Goal: Task Accomplishment & Management: Complete application form

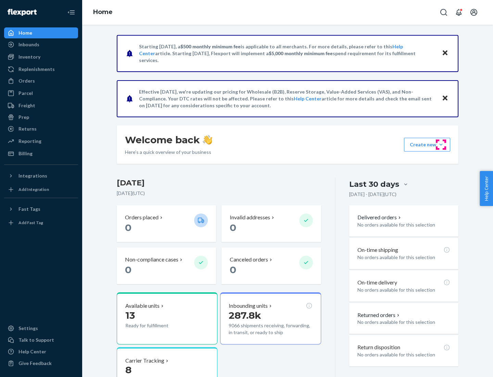
click at [441, 145] on button "Create new Create new inbound Create new order Create new product" at bounding box center [427, 145] width 46 height 14
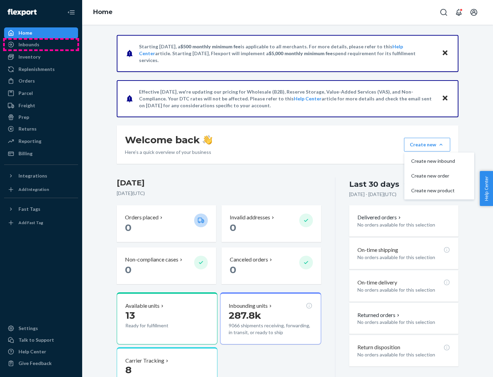
click at [41, 45] on div "Inbounds" at bounding box center [41, 45] width 73 height 10
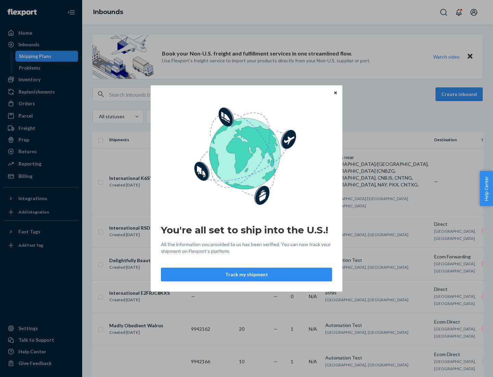
click at [336, 93] on icon "Close" at bounding box center [335, 92] width 3 height 3
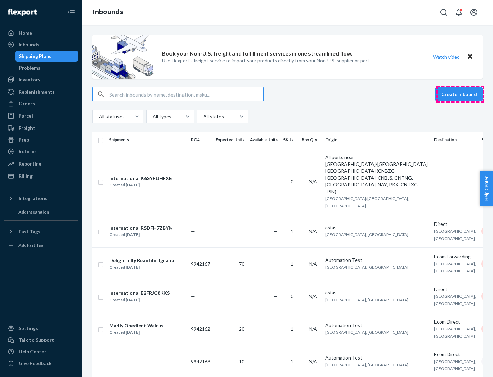
click at [461, 94] on button "Create inbound" at bounding box center [459, 94] width 47 height 14
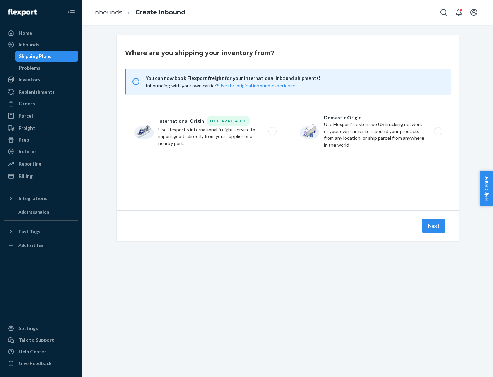
click at [371, 131] on label "Domestic Origin Use Flexport’s extensive US trucking network or your own carrie…" at bounding box center [371, 131] width 160 height 51
click at [438, 131] on input "Domestic Origin Use Flexport’s extensive US trucking network or your own carrie…" at bounding box center [440, 131] width 4 height 4
radio input "true"
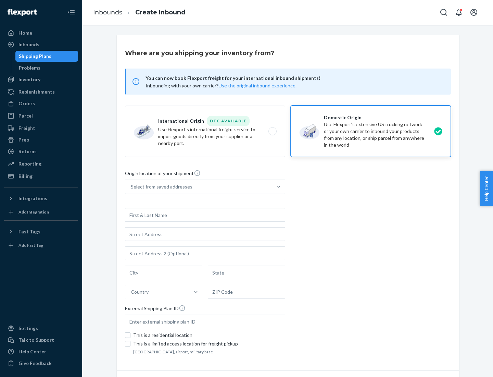
click at [199, 187] on div "Select from saved addresses" at bounding box center [198, 187] width 147 height 14
click at [132, 187] on input "Select from saved addresses" at bounding box center [131, 186] width 1 height 7
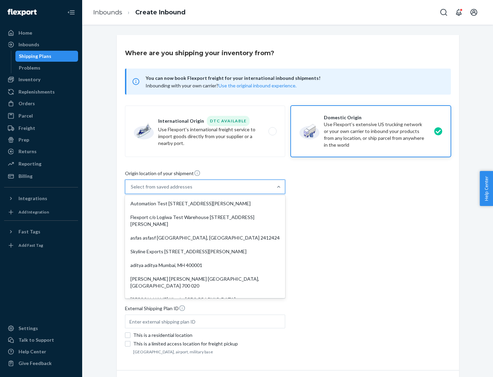
scroll to position [3, 0]
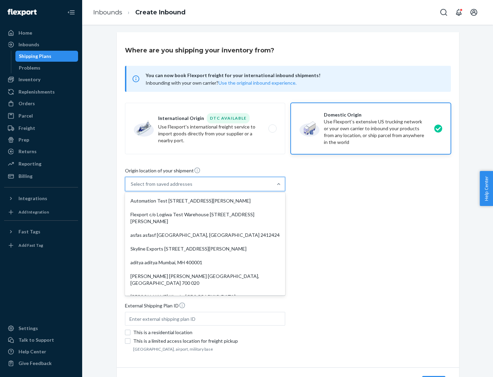
click at [205, 201] on div "Automation Test [STREET_ADDRESS][PERSON_NAME]" at bounding box center [205, 201] width 158 height 14
click at [132, 187] on input "option Automation Test [STREET_ADDRESS][PERSON_NAME]. 9 results available. Use …" at bounding box center [131, 184] width 1 height 7
type input "Automation Test"
type input "9th Floor"
type input "[GEOGRAPHIC_DATA]"
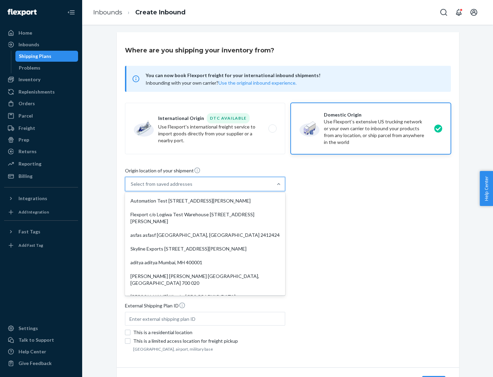
type input "CA"
type input "94104"
type input "[STREET_ADDRESS][PERSON_NAME]"
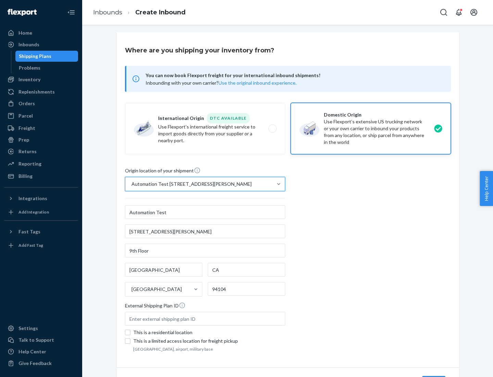
scroll to position [40, 0]
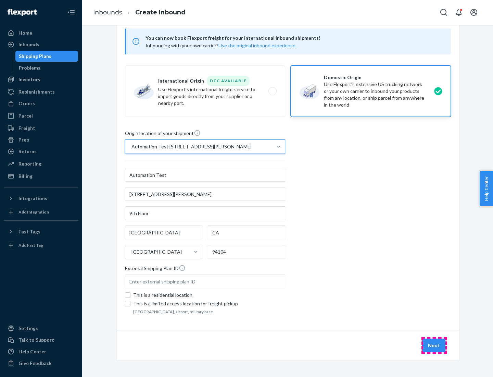
click at [435, 345] on button "Next" at bounding box center [434, 346] width 23 height 14
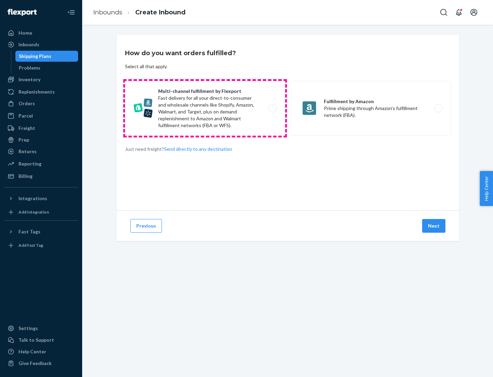
click at [205, 108] on label "Multi-channel fulfillment by Flexport Fast delivery for all your direct-to-cons…" at bounding box center [205, 108] width 160 height 55
click at [272, 108] on input "Multi-channel fulfillment by Flexport Fast delivery for all your direct-to-cons…" at bounding box center [274, 108] width 4 height 4
radio input "true"
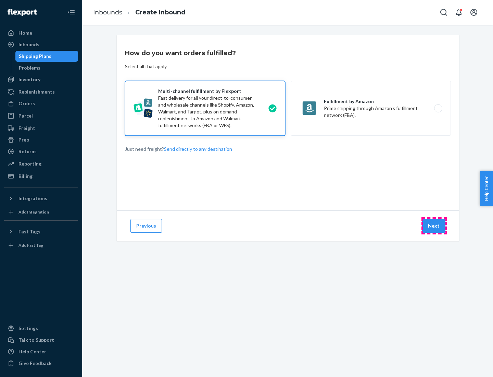
click at [435, 226] on button "Next" at bounding box center [434, 226] width 23 height 14
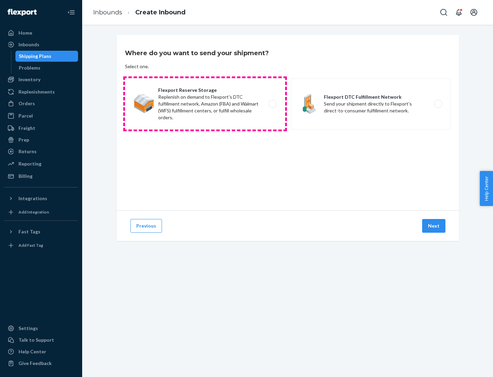
click at [205, 104] on label "Flexport Reserve Storage Replenish on demand to Flexport's DTC fulfillment netw…" at bounding box center [205, 103] width 160 height 51
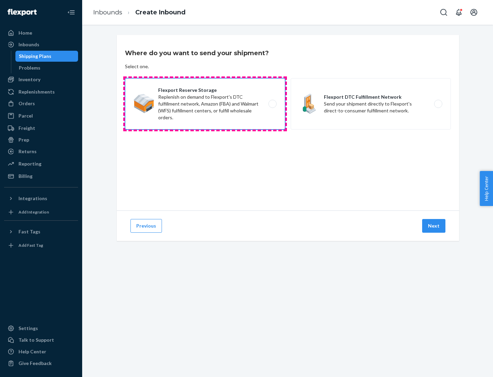
click at [272, 104] on input "Flexport Reserve Storage Replenish on demand to Flexport's DTC fulfillment netw…" at bounding box center [274, 104] width 4 height 4
radio input "true"
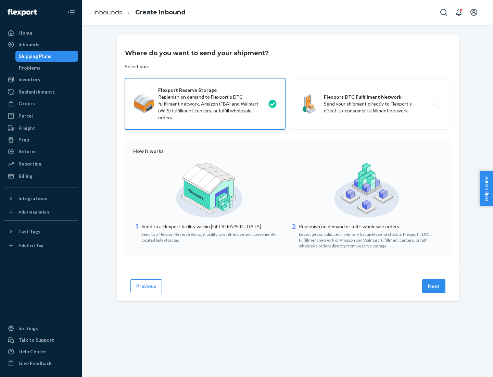
click at [435, 286] on button "Next" at bounding box center [434, 286] width 23 height 14
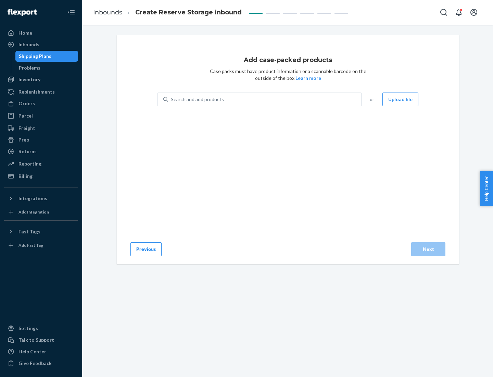
click at [265, 99] on div "Search and add products" at bounding box center [264, 99] width 193 height 12
click at [172, 99] on input "Search and add products" at bounding box center [171, 99] width 1 height 7
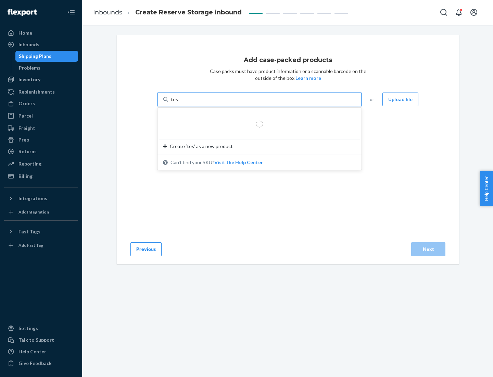
type input "test-syn"
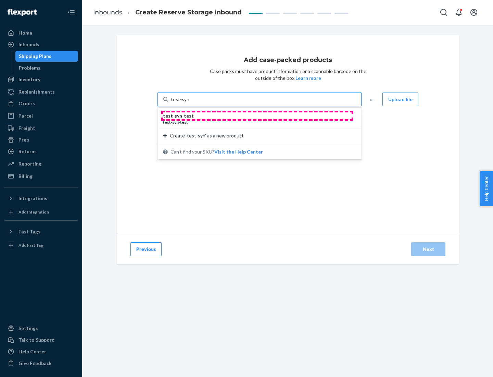
click at [257, 116] on div "test - syn - test" at bounding box center [257, 115] width 188 height 7
click at [189, 103] on input "test-syn" at bounding box center [180, 99] width 18 height 7
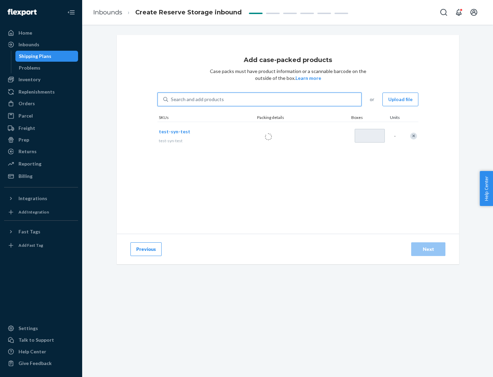
type input "1"
click at [429, 249] on div "Next" at bounding box center [428, 249] width 23 height 7
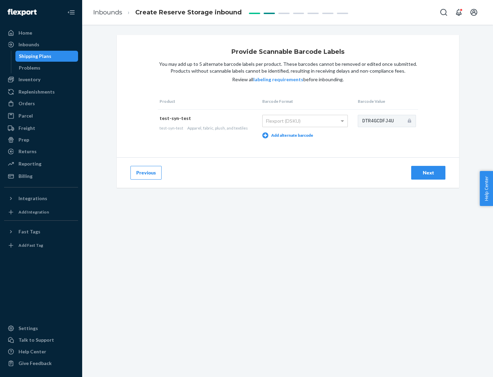
click at [429, 172] on div "Next" at bounding box center [428, 172] width 23 height 7
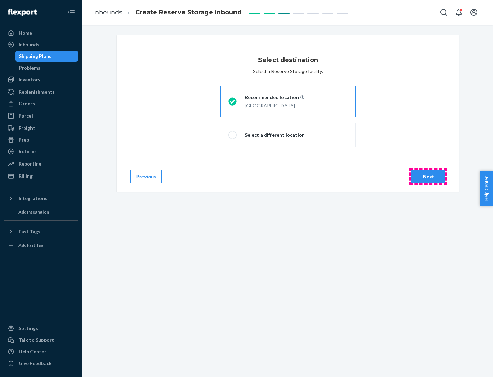
click at [429, 176] on div "Next" at bounding box center [428, 176] width 23 height 7
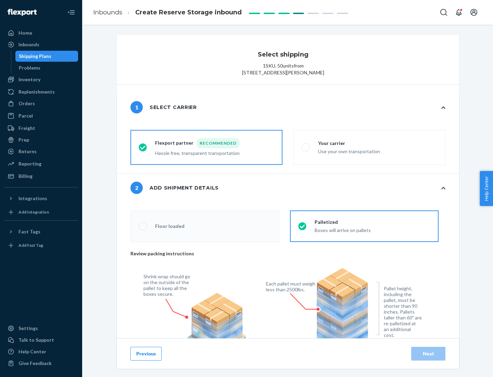
radio input "false"
type input "1"
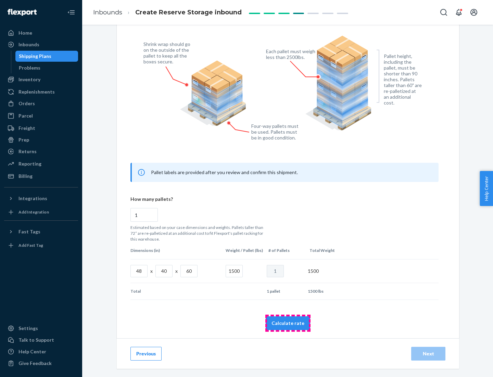
click at [288, 323] on button "Calculate rate" at bounding box center [288, 323] width 45 height 14
radio input "false"
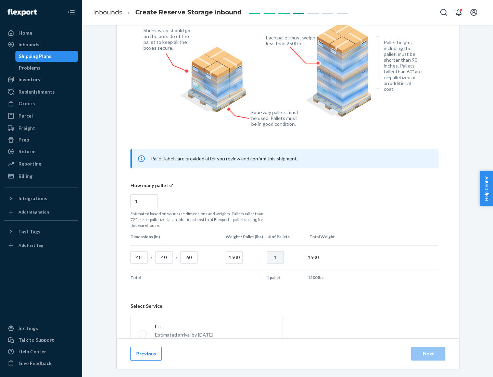
scroll to position [303, 0]
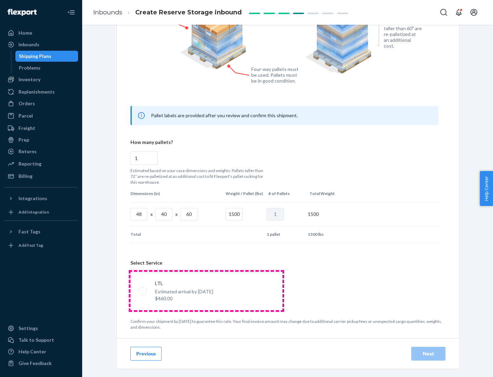
click at [206, 291] on p "Estimated arrival by [DATE]" at bounding box center [184, 291] width 58 height 7
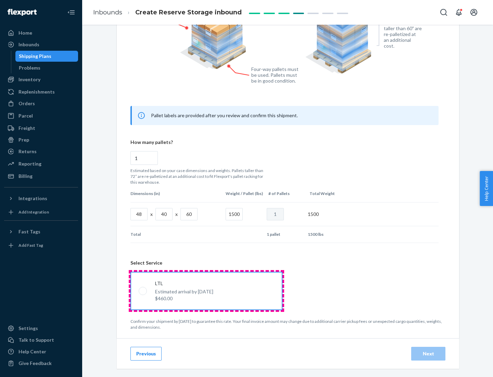
click at [143, 291] on input "LTL Estimated arrival by [DATE] $460.00" at bounding box center [141, 291] width 4 height 4
radio input "true"
radio input "false"
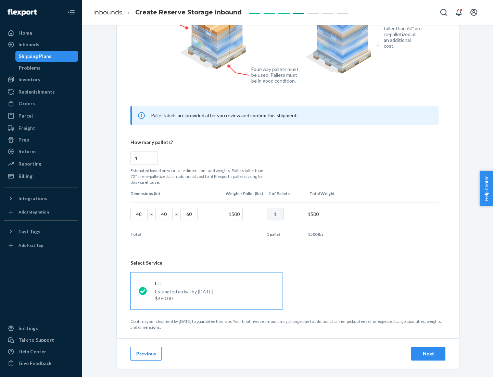
click at [429, 353] on div "Next" at bounding box center [428, 353] width 23 height 7
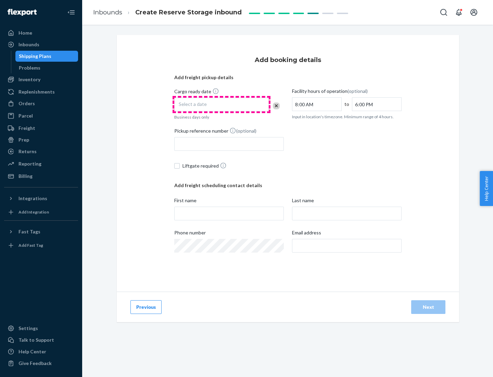
click at [222, 105] on div "Select a date" at bounding box center [221, 105] width 95 height 14
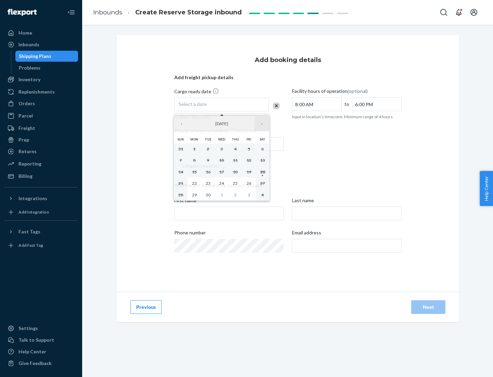
click at [262, 124] on button "›" at bounding box center [262, 123] width 15 height 15
click at [235, 183] on abbr "23" at bounding box center [235, 183] width 5 height 5
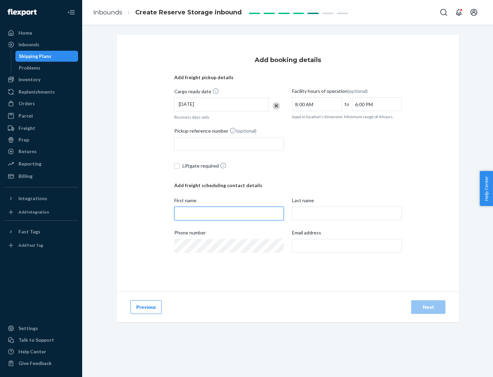
click at [229, 214] on input "First name" at bounding box center [229, 214] width 110 height 14
type input "[PERSON_NAME]"
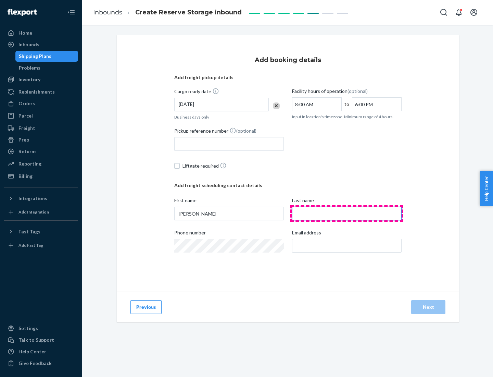
click at [347, 214] on input "Last name" at bounding box center [347, 214] width 110 height 14
type input "Doe"
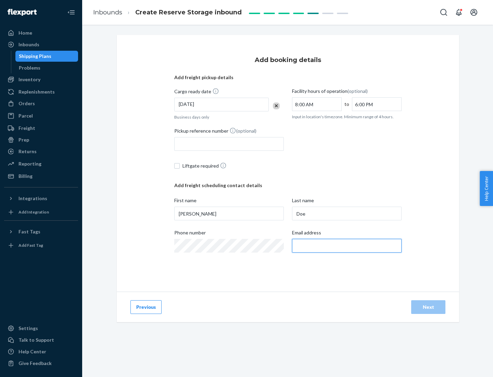
click at [347, 246] on input "Email address" at bounding box center [347, 246] width 110 height 14
type input "[EMAIL_ADDRESS][DOMAIN_NAME]"
click at [429, 307] on div "Next" at bounding box center [428, 307] width 23 height 7
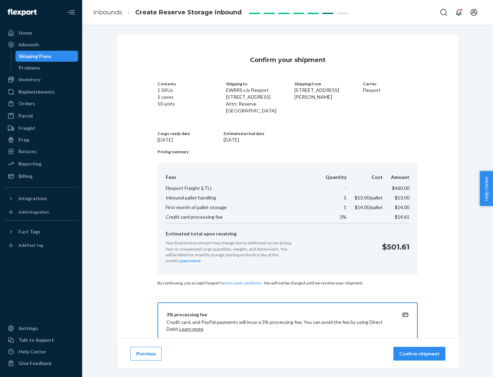
scroll to position [99, 0]
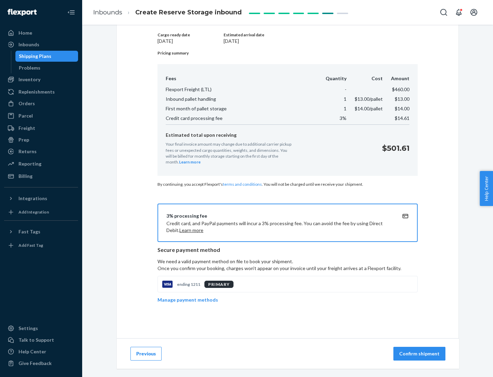
click at [420, 354] on p "Confirm shipment" at bounding box center [420, 353] width 40 height 7
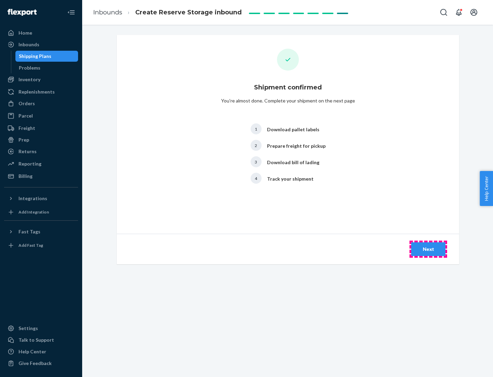
click at [429, 249] on div "Next" at bounding box center [428, 249] width 23 height 7
